Goal: Task Accomplishment & Management: Complete application form

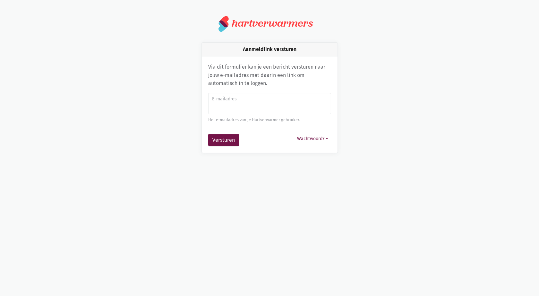
click at [228, 107] on input "E-mailadres" at bounding box center [269, 104] width 123 height 22
type input "a"
type input "[PERSON_NAME].[PERSON_NAME]@svbejaardenzorg"
click at [224, 140] on button "Versturen" at bounding box center [223, 140] width 31 height 13
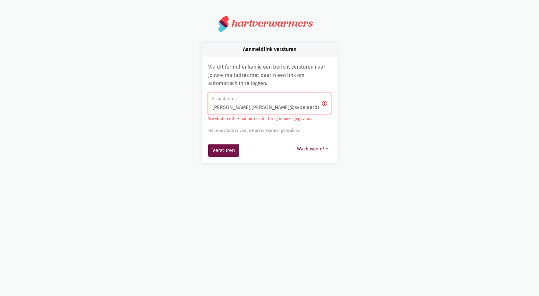
click at [304, 107] on input "[PERSON_NAME].[PERSON_NAME]@svbejaardenzorg" at bounding box center [269, 104] width 123 height 22
type input "n"
